Goal: Navigation & Orientation: Find specific page/section

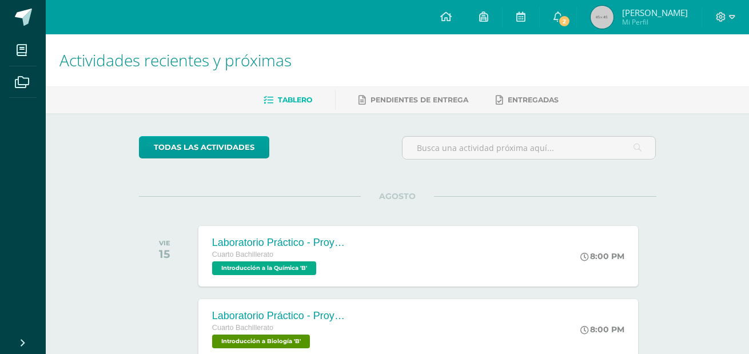
click at [671, 14] on span "[PERSON_NAME]" at bounding box center [655, 12] width 66 height 11
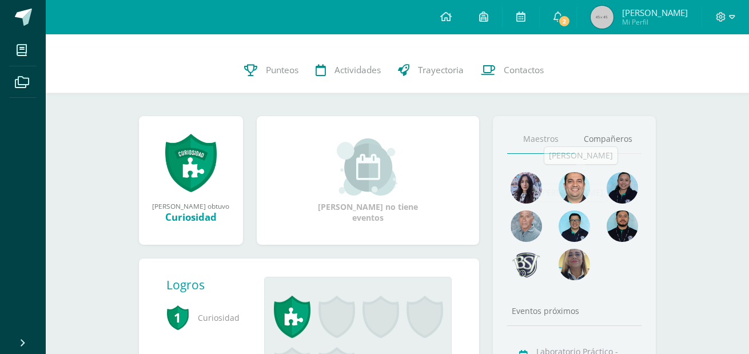
scroll to position [57, 0]
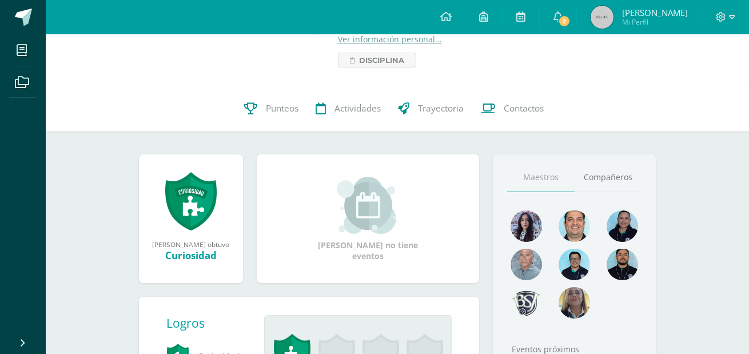
click at [549, 180] on link "Maestros" at bounding box center [540, 177] width 67 height 29
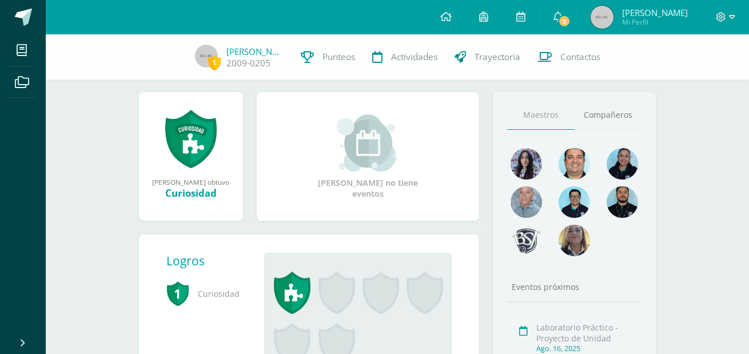
scroll to position [114, 0]
click at [531, 114] on link "Maestros" at bounding box center [540, 115] width 67 height 29
click at [527, 116] on link "Maestros" at bounding box center [540, 115] width 67 height 29
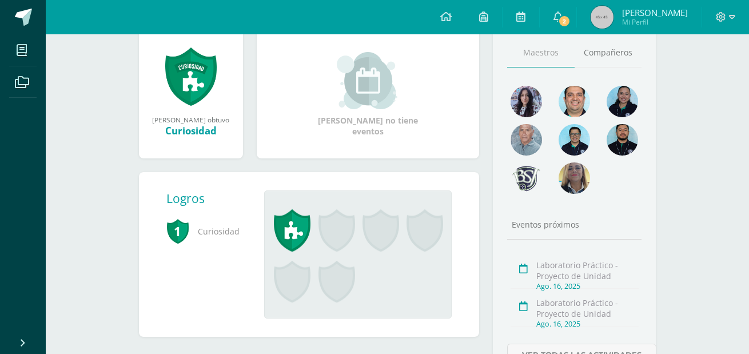
scroll to position [74, 0]
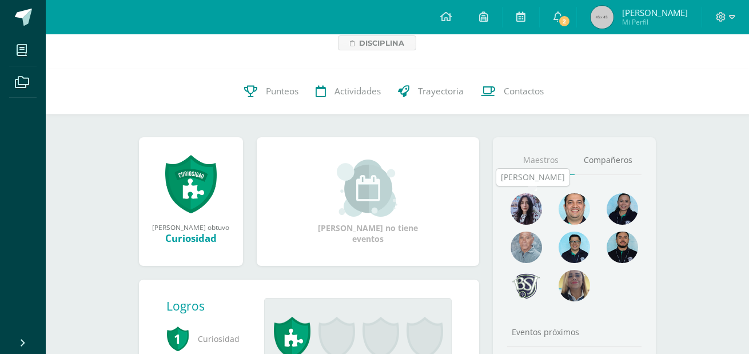
click at [526, 209] on img at bounding box center [525, 208] width 31 height 31
click at [620, 157] on link "Compañeros" at bounding box center [607, 160] width 67 height 29
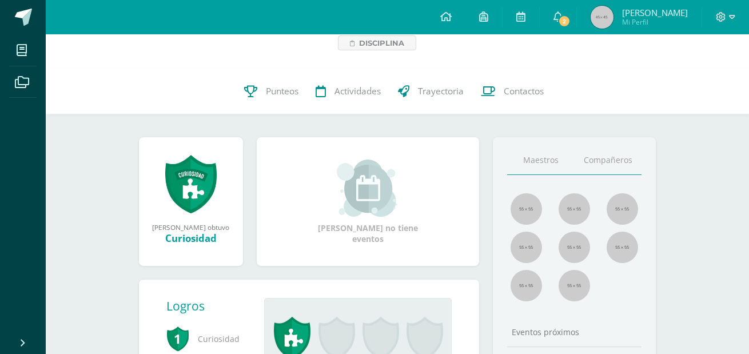
click at [542, 165] on link "Maestros" at bounding box center [540, 160] width 67 height 29
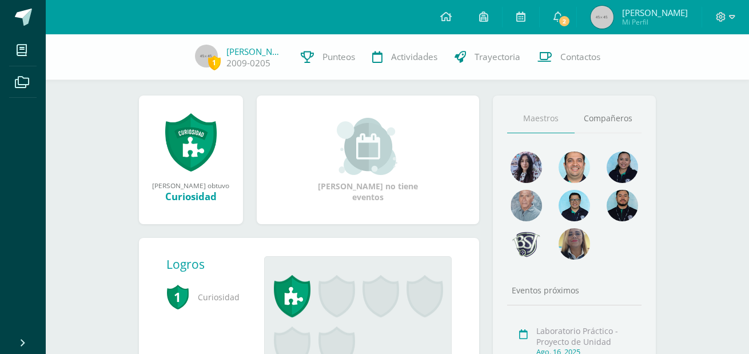
scroll to position [131, 0]
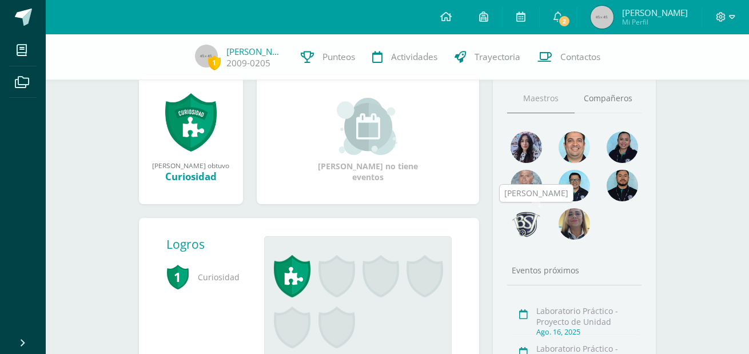
click at [527, 222] on img at bounding box center [525, 223] width 31 height 31
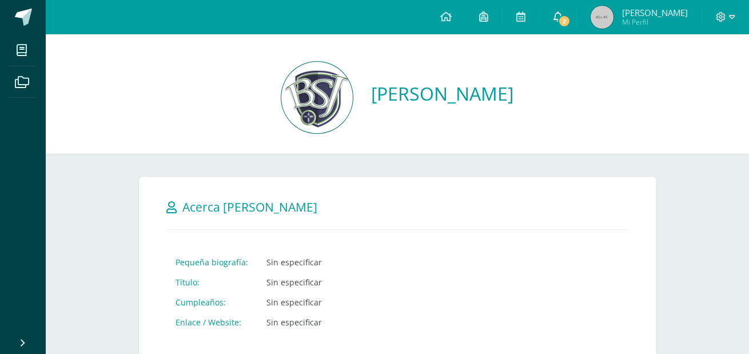
click at [562, 14] on icon at bounding box center [557, 16] width 9 height 10
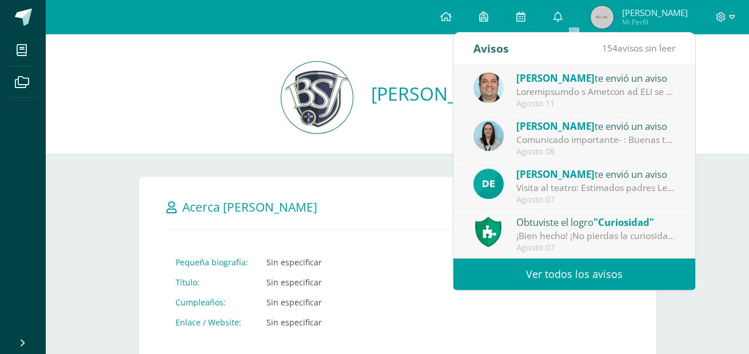
click at [599, 100] on div "Agosto 11" at bounding box center [595, 104] width 159 height 10
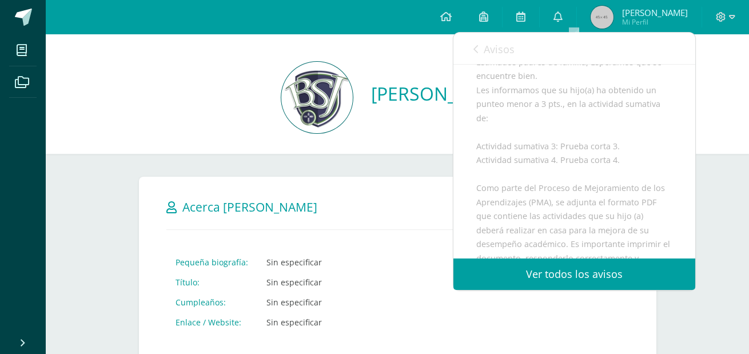
scroll to position [57, 0]
